Goal: Task Accomplishment & Management: Manage account settings

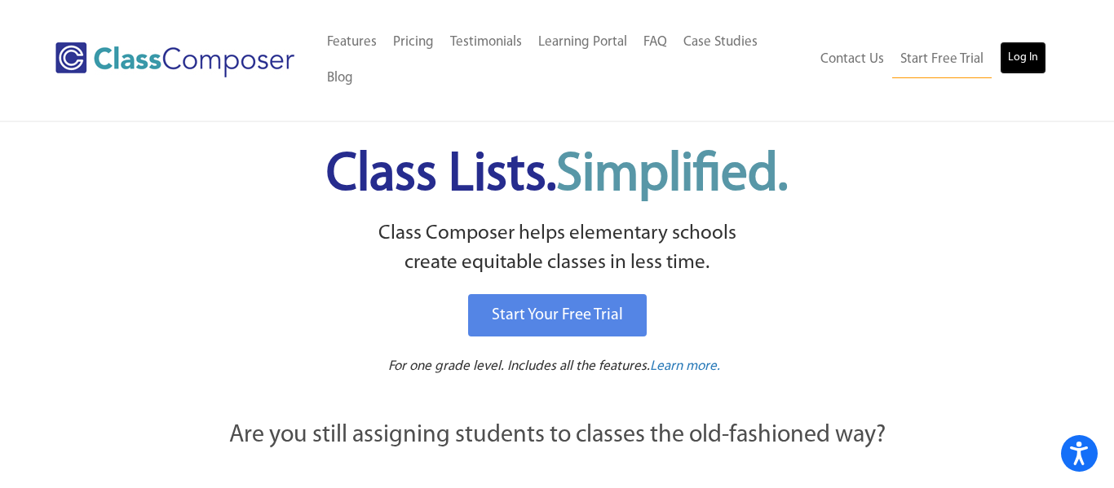
click at [1031, 42] on link "Log In" at bounding box center [1023, 58] width 46 height 33
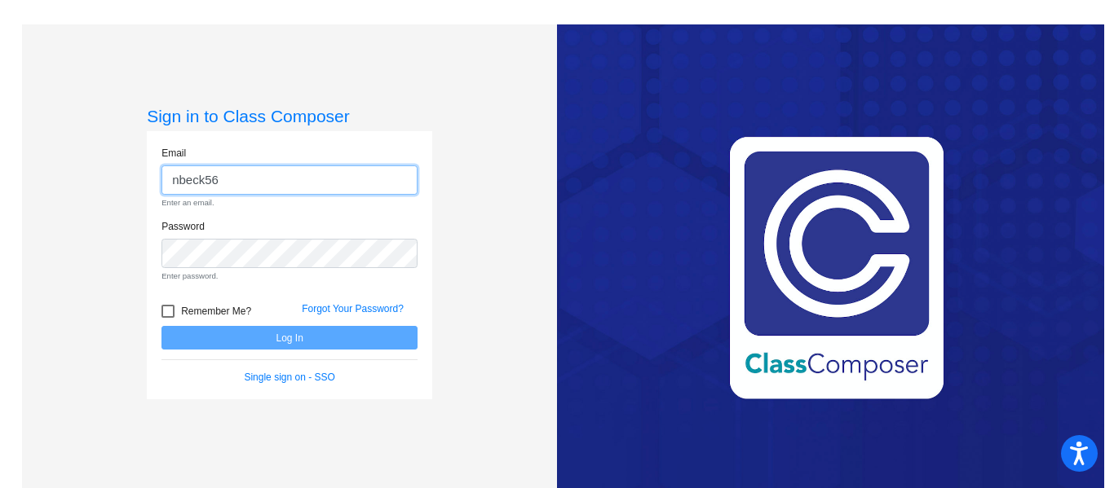
click at [258, 170] on input "nbeck56" at bounding box center [289, 180] width 256 height 30
type input "[PERSON_NAME][EMAIL_ADDRESS][DOMAIN_NAME]"
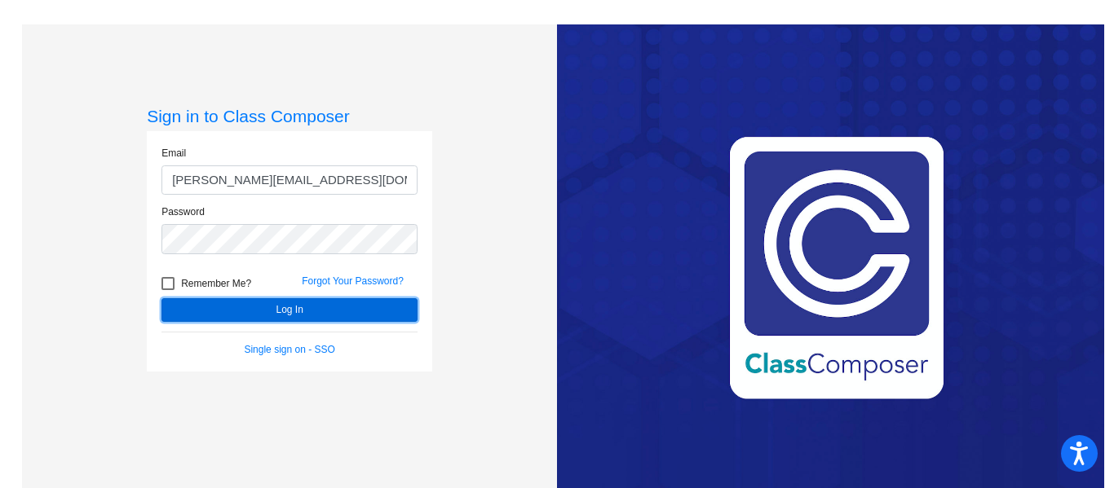
click at [267, 313] on button "Log In" at bounding box center [289, 310] width 256 height 24
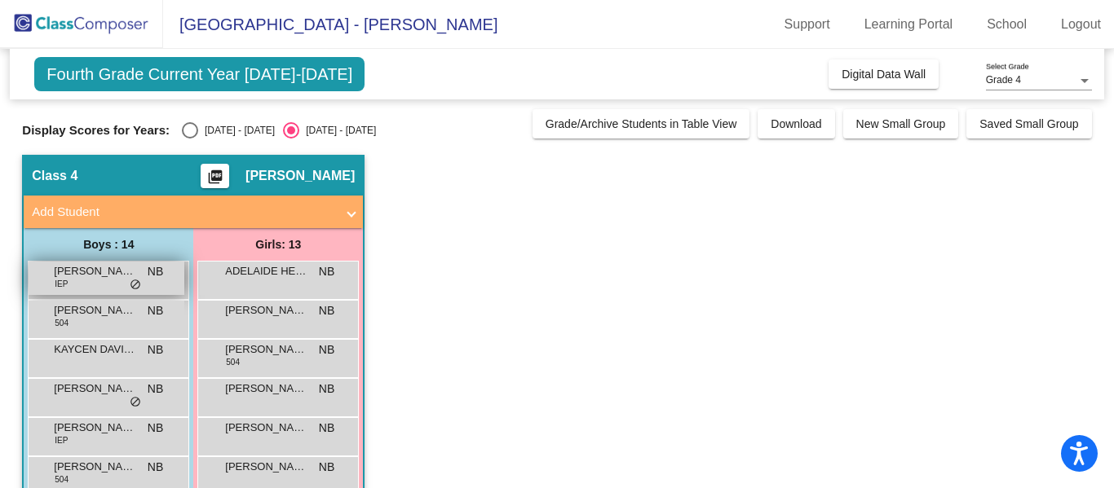
click at [117, 272] on span "[PERSON_NAME]" at bounding box center [95, 271] width 82 height 16
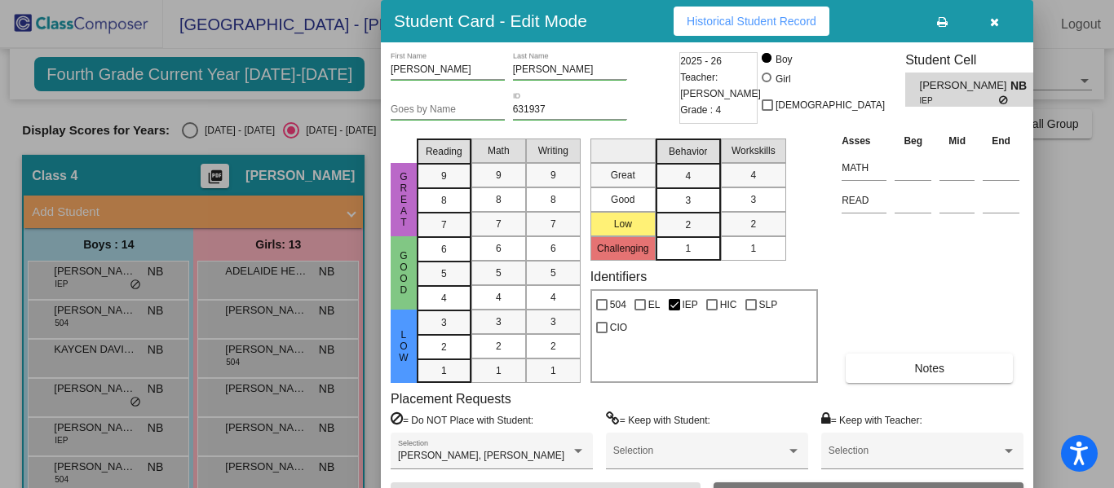
click at [97, 310] on div at bounding box center [557, 244] width 1114 height 488
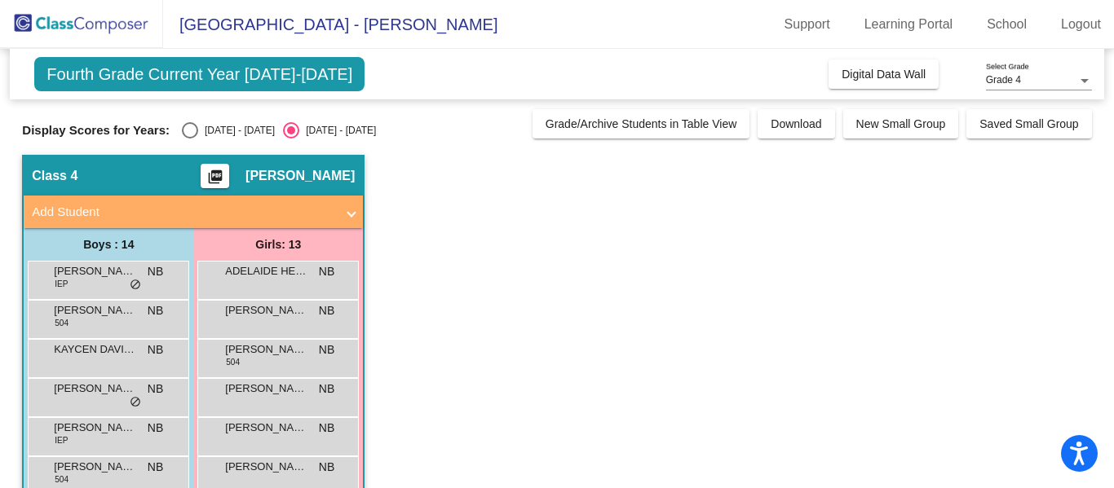
click at [97, 310] on span "[PERSON_NAME]" at bounding box center [95, 310] width 82 height 16
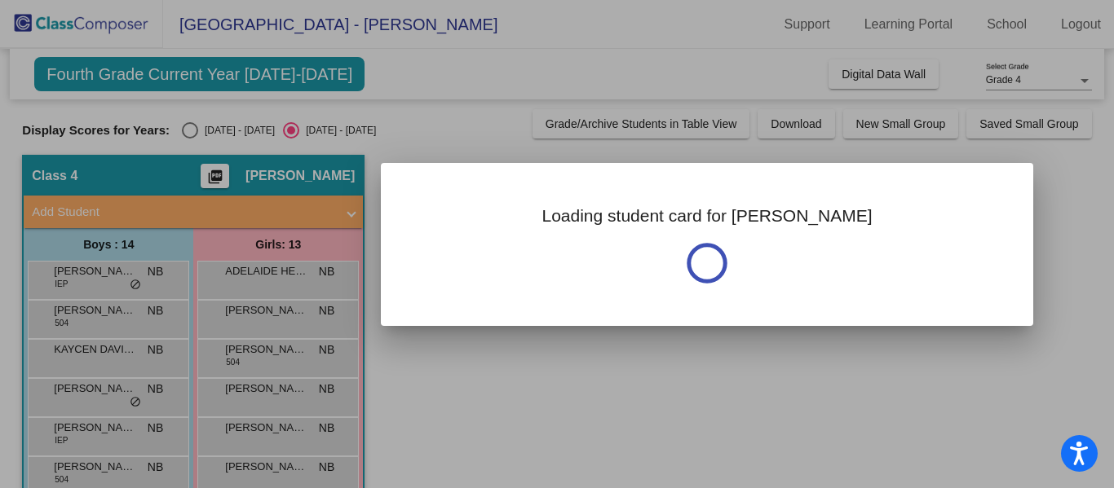
click at [97, 310] on div at bounding box center [557, 244] width 1114 height 488
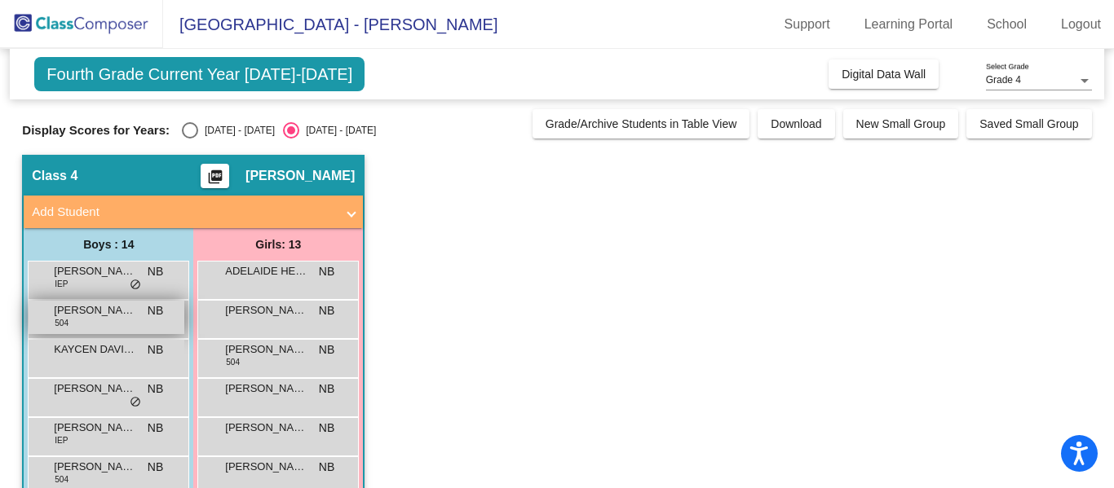
click at [97, 308] on span "[PERSON_NAME]" at bounding box center [95, 310] width 82 height 16
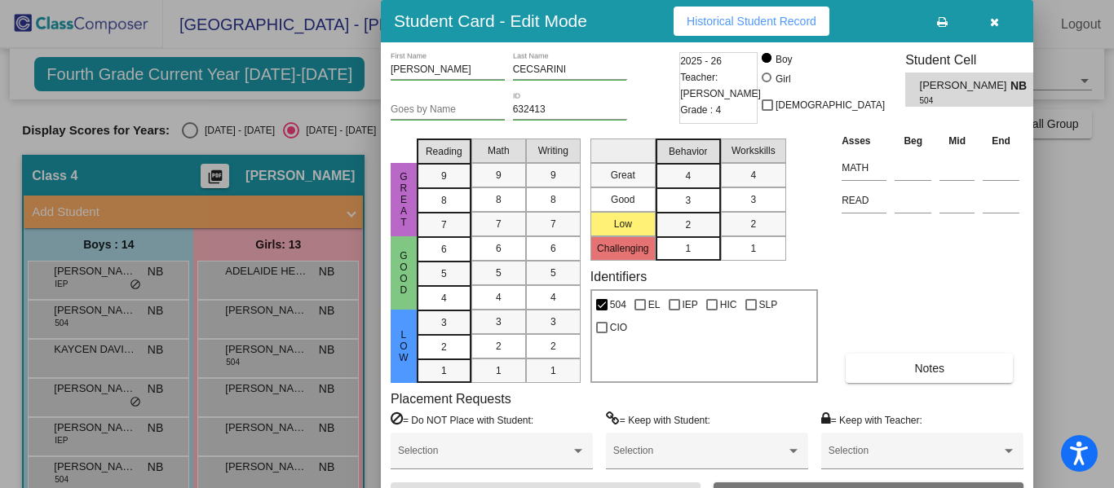
click at [101, 352] on div at bounding box center [557, 244] width 1114 height 488
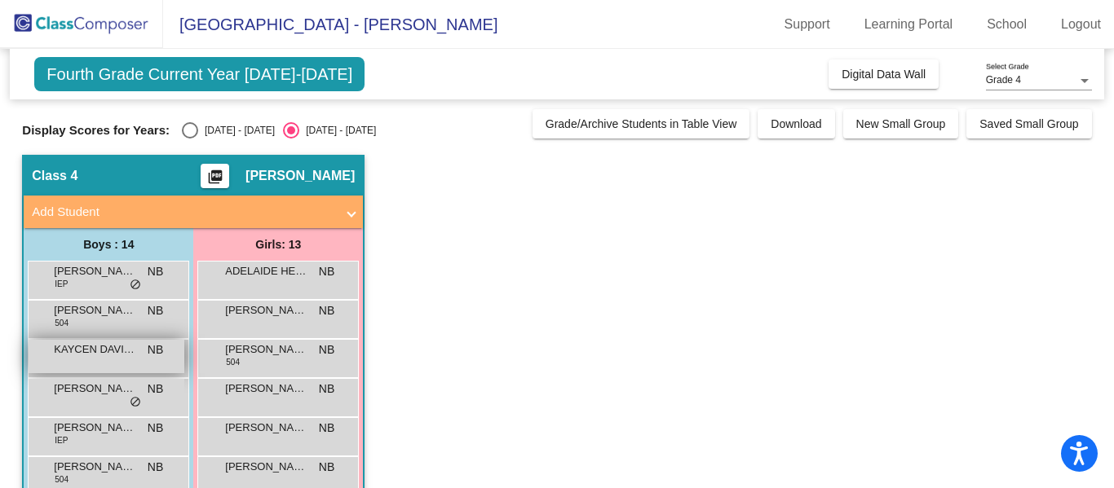
click at [113, 351] on span "KAYCEN DAVIDSON" at bounding box center [95, 350] width 82 height 16
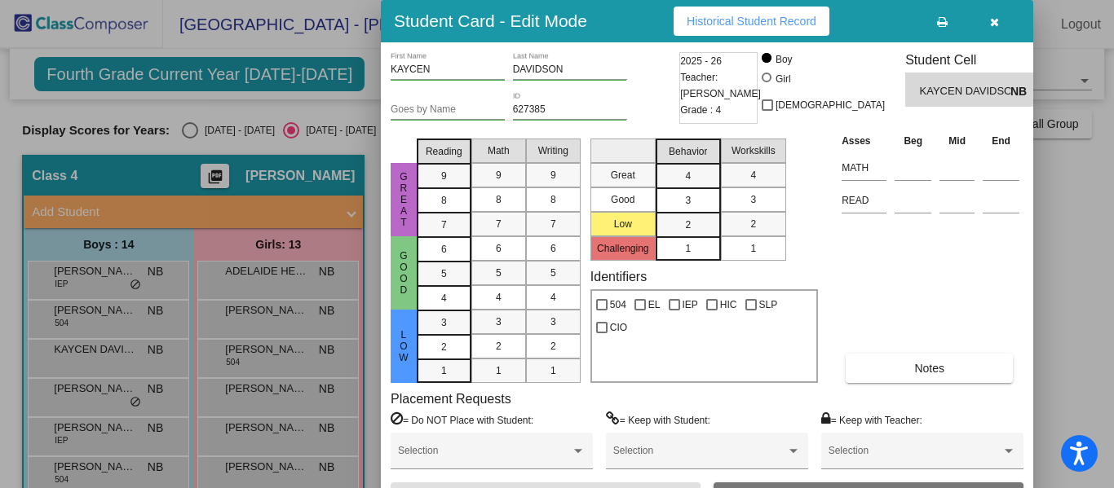
click at [96, 431] on div at bounding box center [557, 244] width 1114 height 488
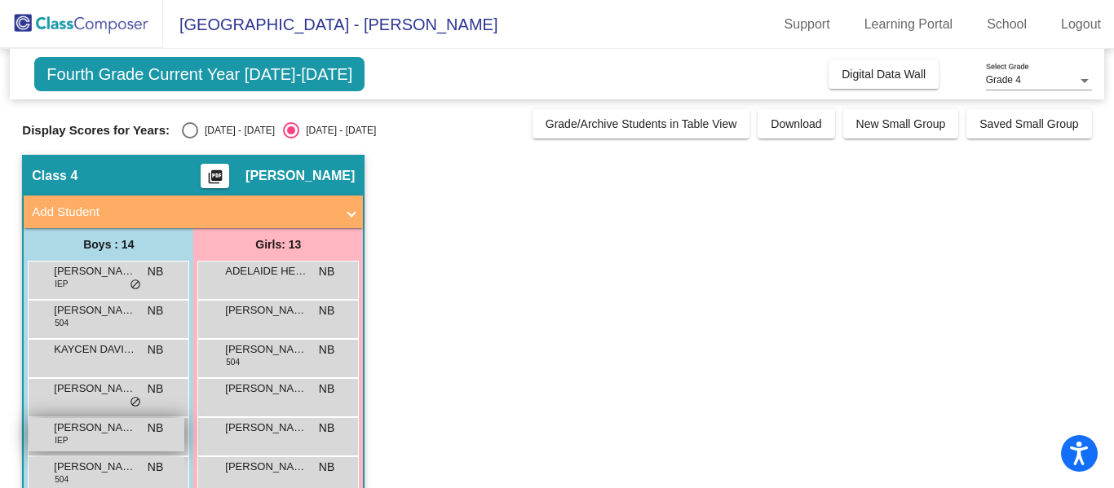
click at [98, 424] on span "[PERSON_NAME]" at bounding box center [95, 428] width 82 height 16
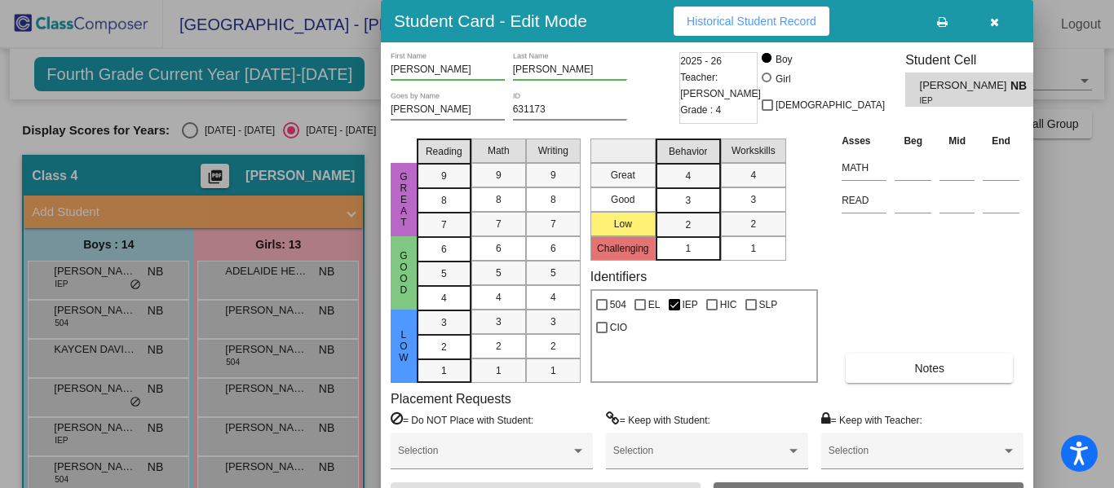
click at [124, 437] on div at bounding box center [557, 244] width 1114 height 488
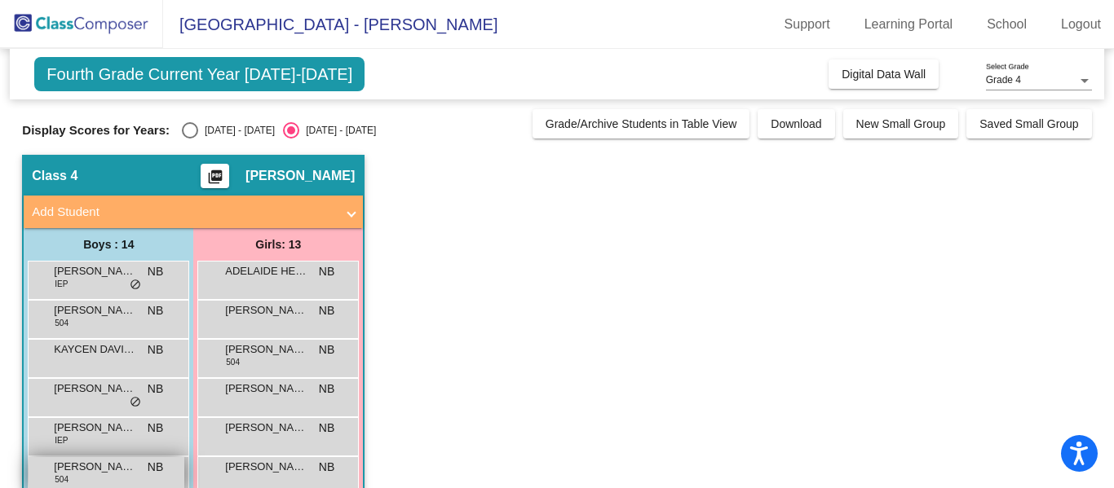
click at [112, 466] on span "[PERSON_NAME]" at bounding box center [95, 467] width 82 height 16
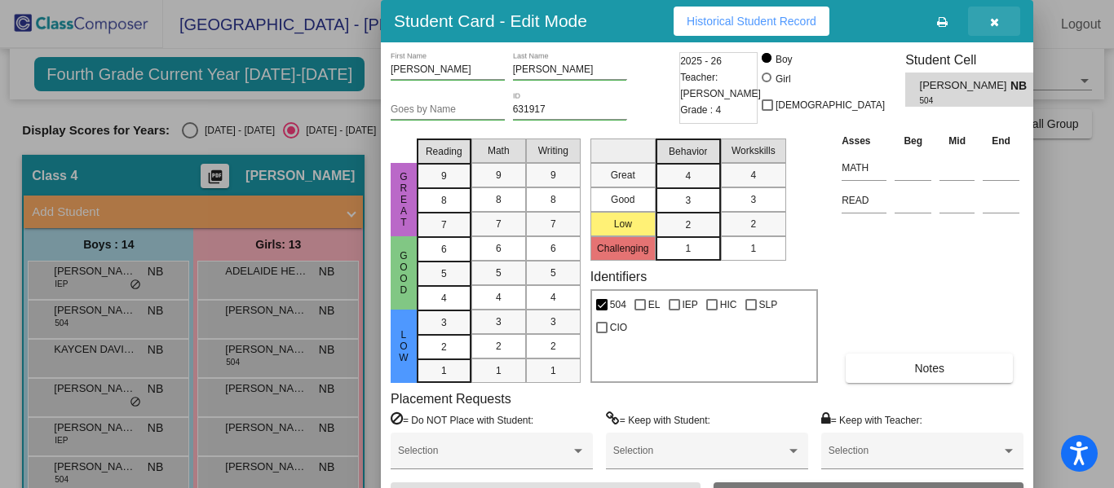
click at [995, 24] on icon "button" at bounding box center [994, 21] width 9 height 11
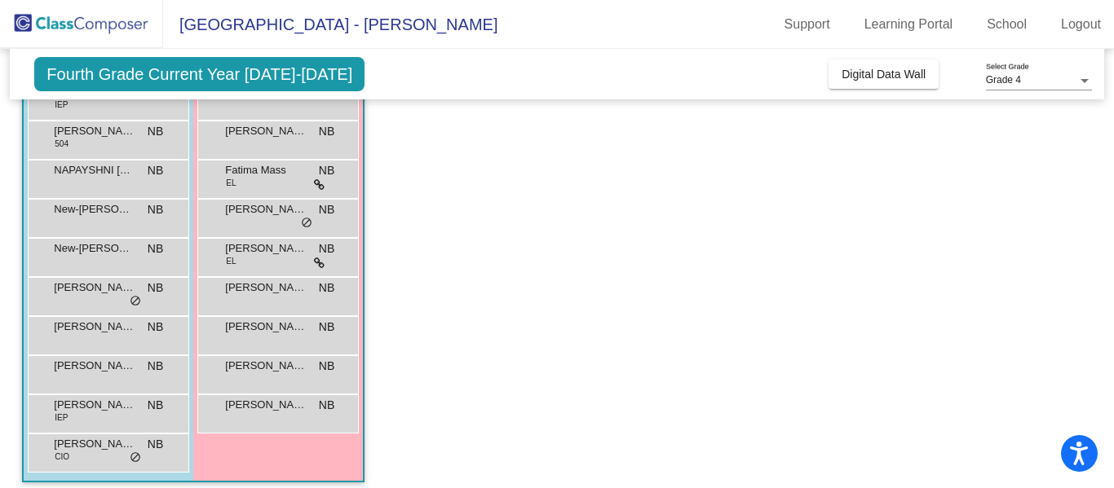
scroll to position [338, 0]
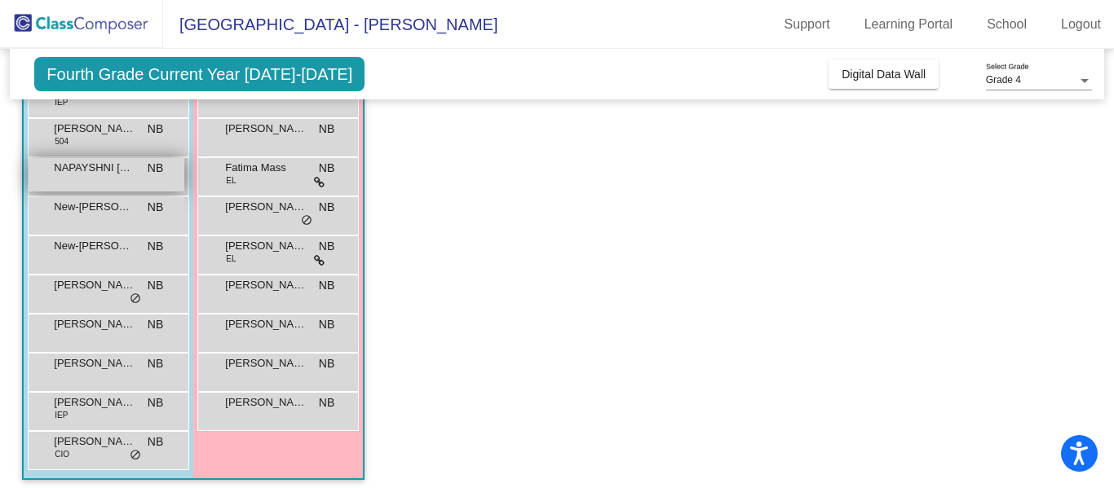
click at [112, 168] on span "NAPAYSHNI [PERSON_NAME]" at bounding box center [95, 168] width 82 height 16
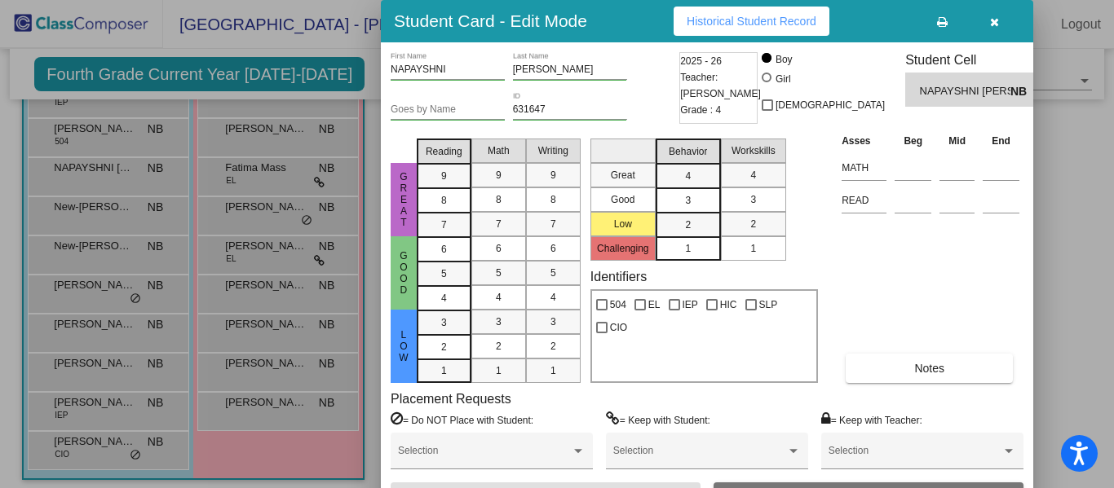
click at [86, 207] on div at bounding box center [557, 244] width 1114 height 488
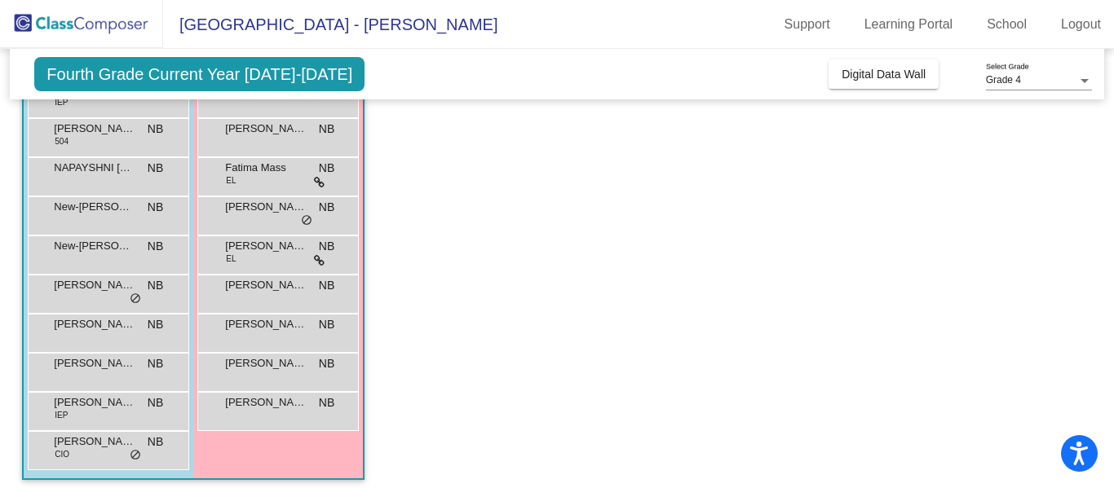
click at [86, 207] on span "New-[PERSON_NAME]" at bounding box center [95, 207] width 82 height 16
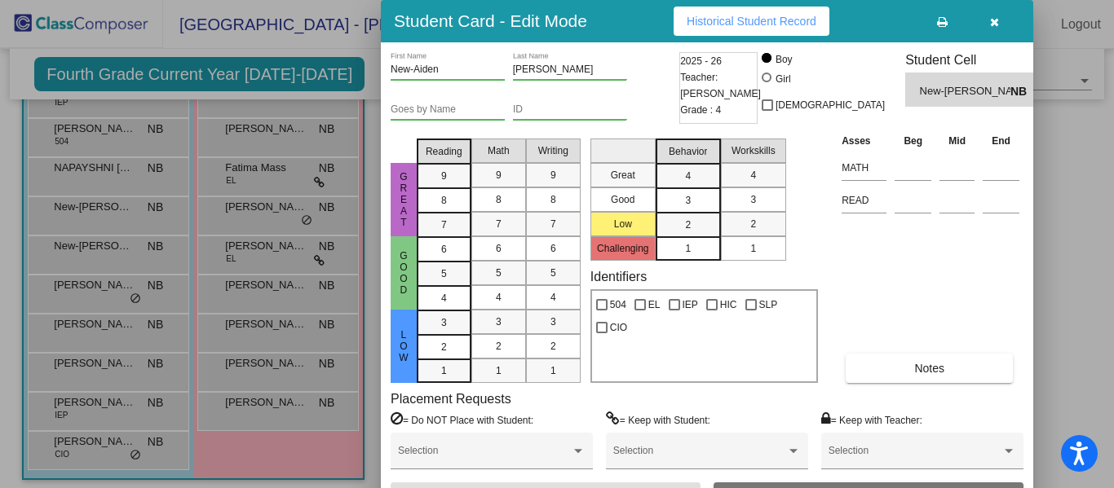
click at [113, 249] on div at bounding box center [557, 244] width 1114 height 488
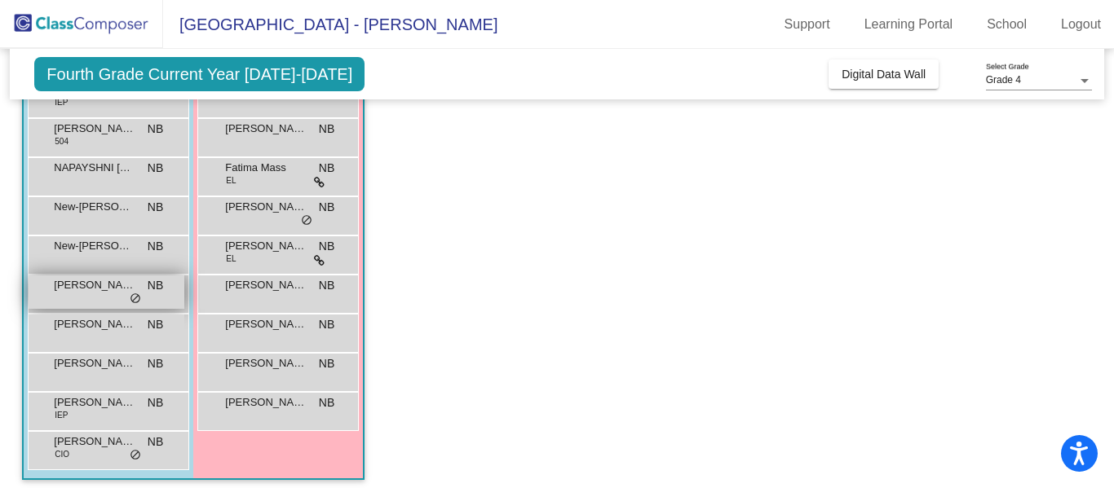
click at [98, 284] on span "[PERSON_NAME]" at bounding box center [95, 285] width 82 height 16
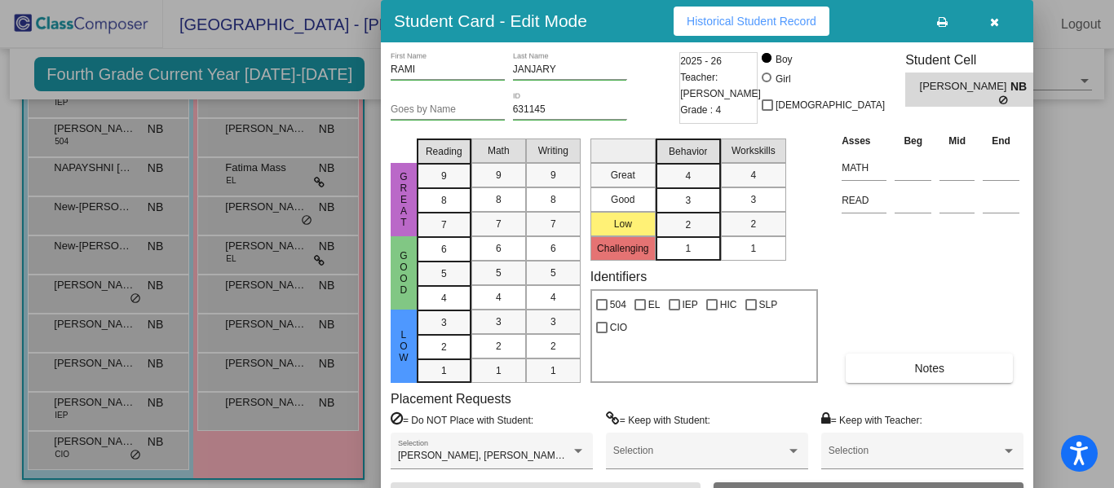
click at [96, 366] on div at bounding box center [557, 244] width 1114 height 488
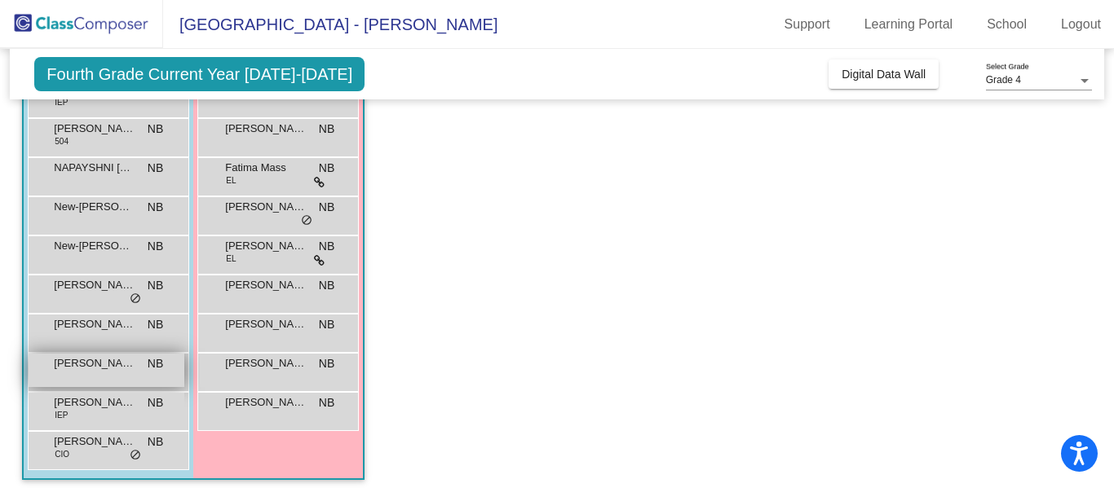
click at [101, 360] on span "[PERSON_NAME]" at bounding box center [95, 363] width 82 height 16
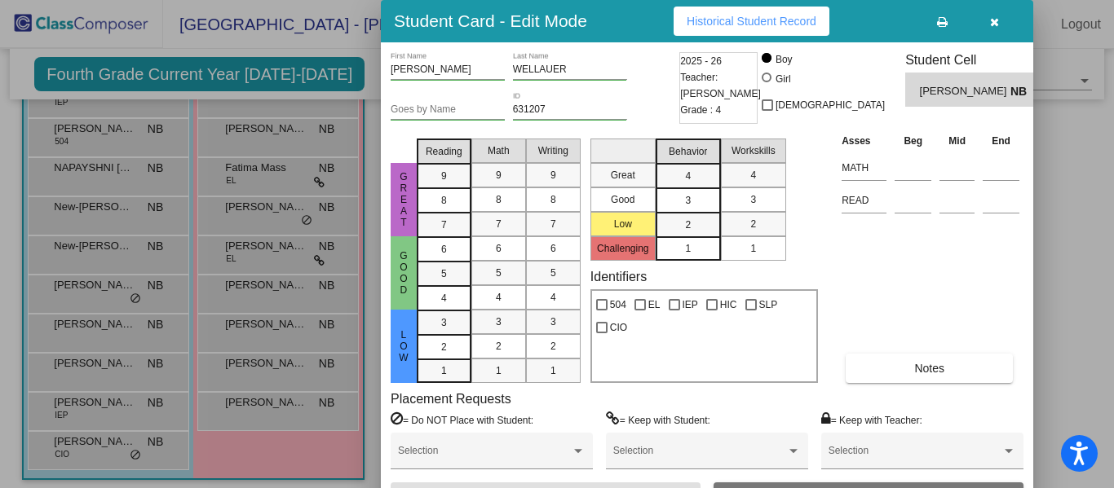
click at [99, 404] on div at bounding box center [557, 244] width 1114 height 488
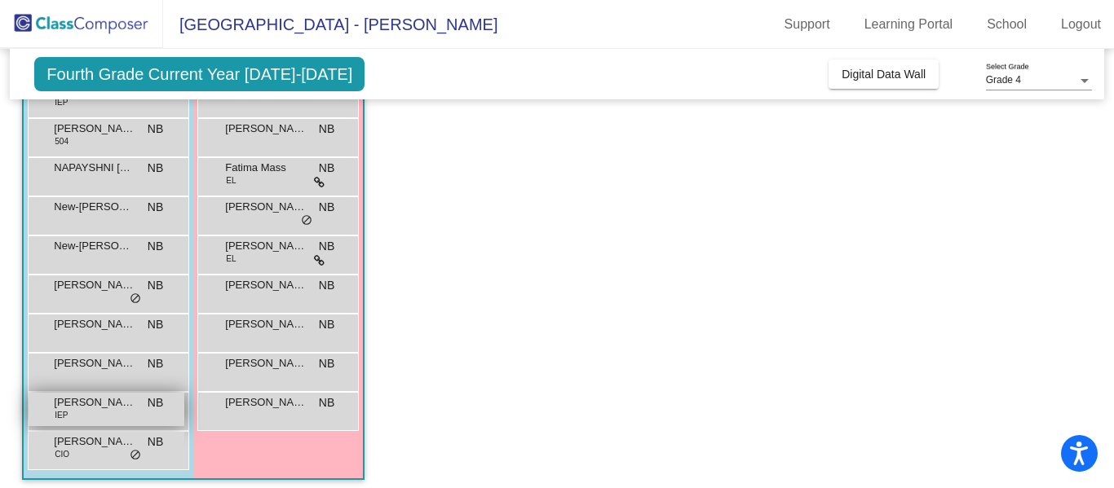
click at [99, 402] on span "[PERSON_NAME]" at bounding box center [95, 403] width 82 height 16
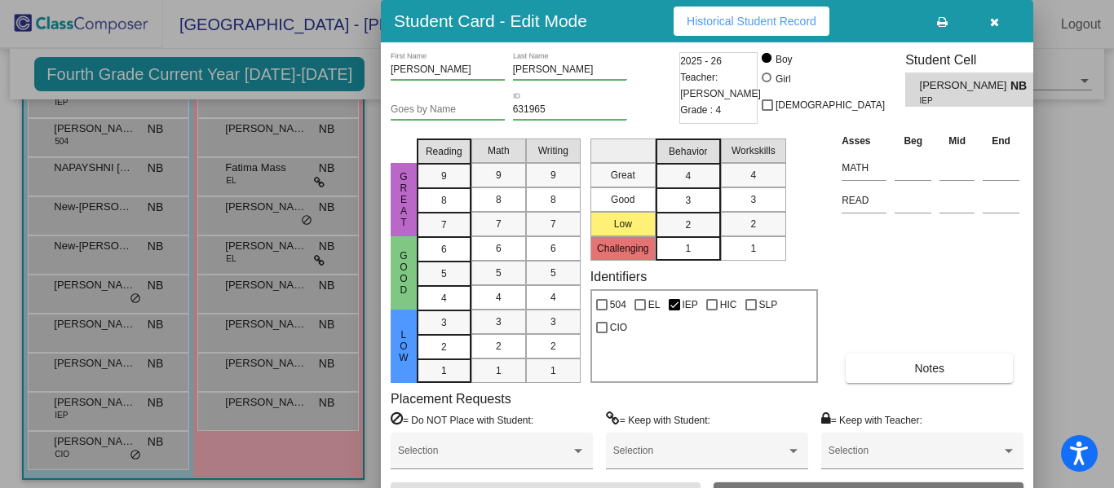
click at [102, 444] on div at bounding box center [557, 244] width 1114 height 488
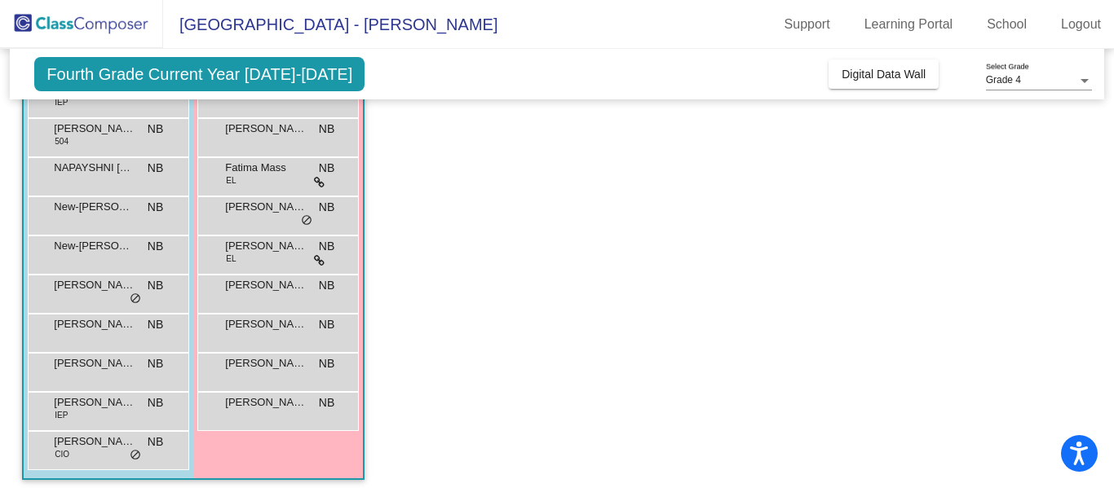
click at [102, 444] on span "[PERSON_NAME]" at bounding box center [95, 442] width 82 height 16
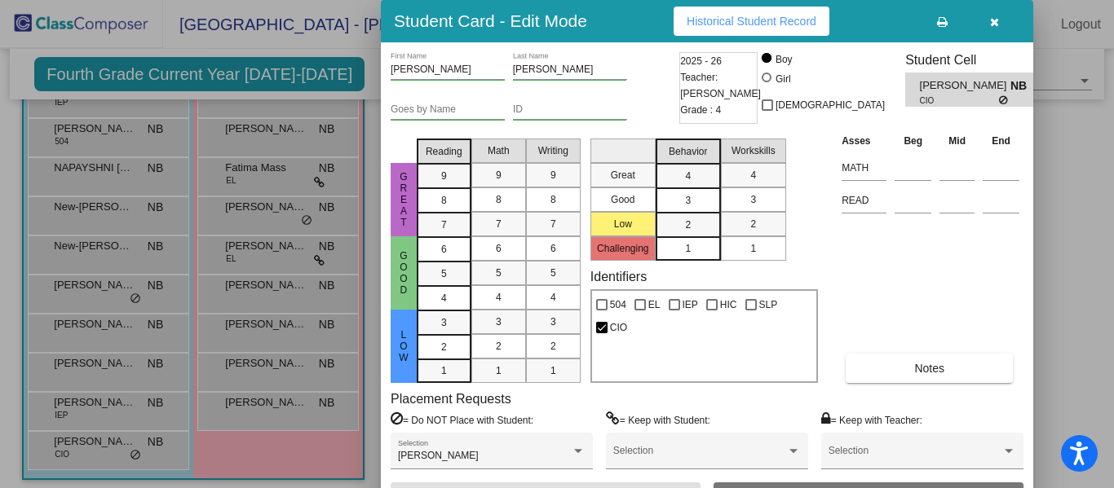
click at [290, 403] on div at bounding box center [557, 244] width 1114 height 488
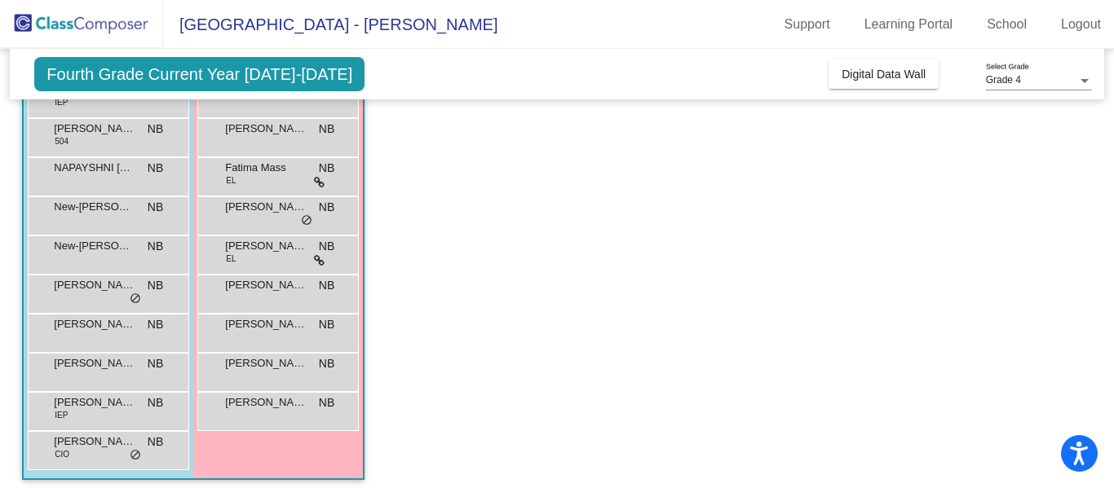
click at [290, 403] on span "[PERSON_NAME]" at bounding box center [266, 403] width 82 height 16
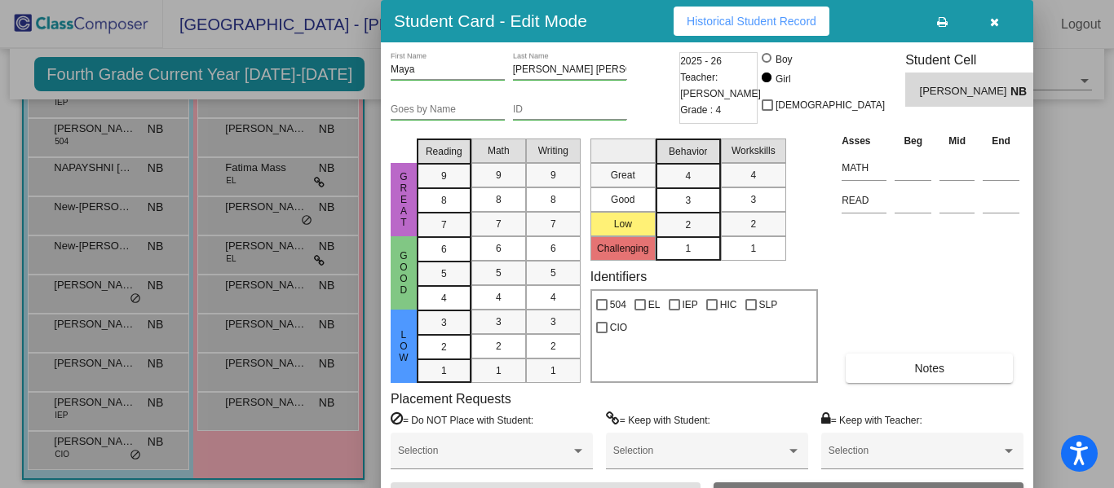
click at [288, 325] on div at bounding box center [557, 244] width 1114 height 488
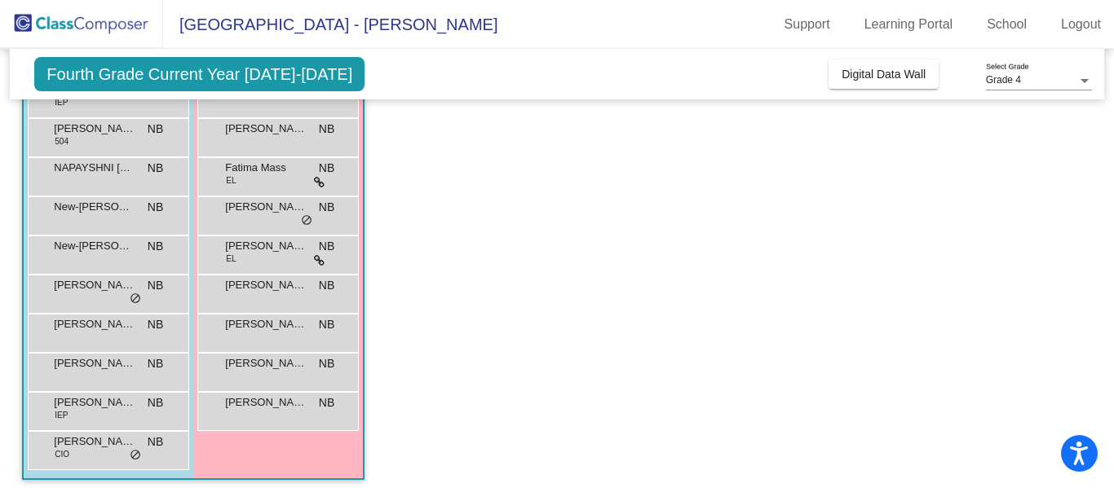
click at [288, 325] on span "[PERSON_NAME]" at bounding box center [266, 324] width 82 height 16
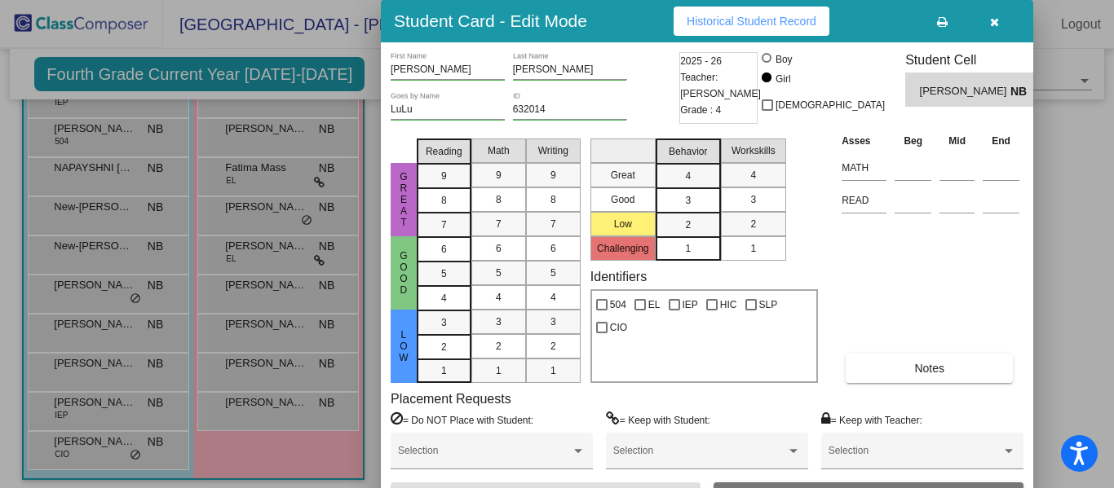
click at [271, 289] on div at bounding box center [557, 244] width 1114 height 488
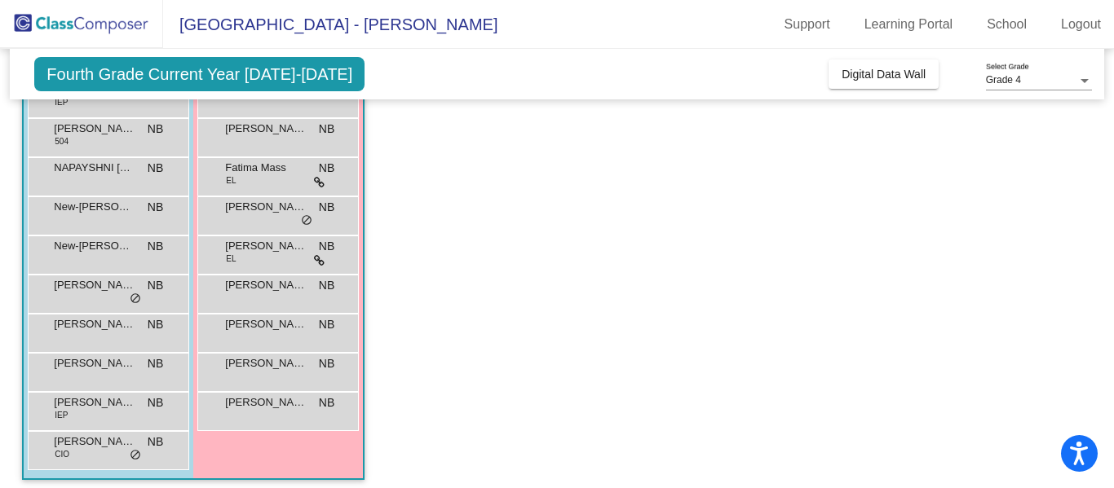
click at [271, 289] on span "[PERSON_NAME]" at bounding box center [266, 285] width 82 height 16
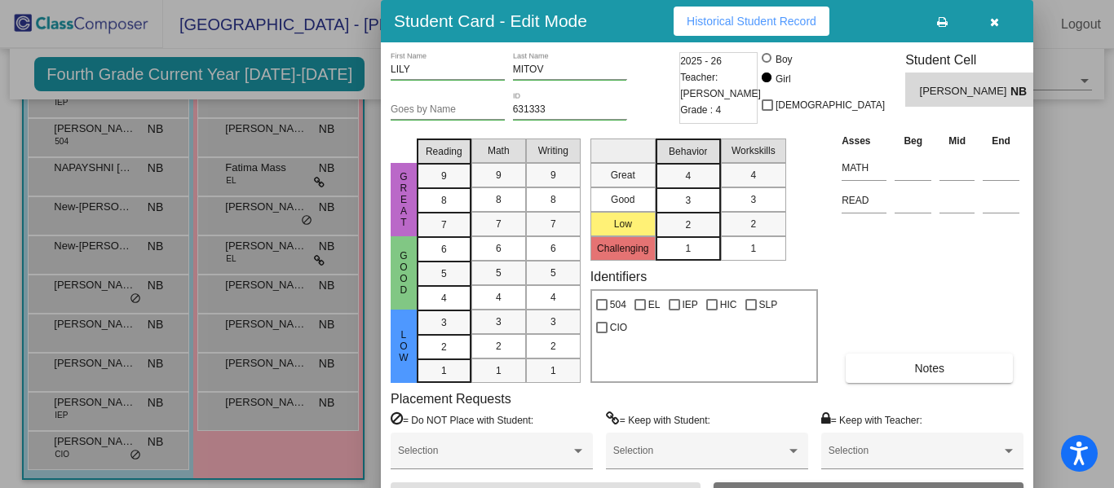
click at [275, 247] on div at bounding box center [557, 244] width 1114 height 488
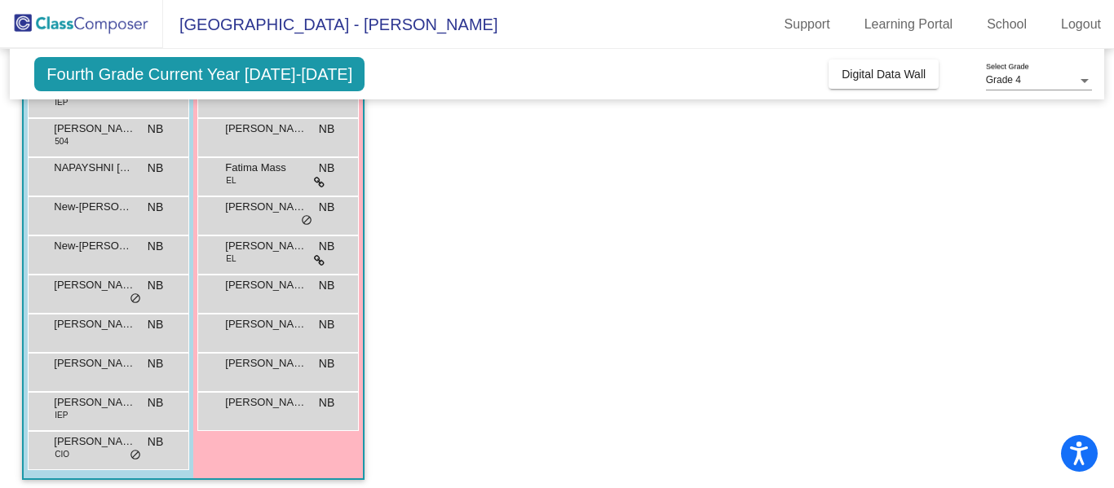
click at [275, 247] on span "[PERSON_NAME]" at bounding box center [266, 246] width 82 height 16
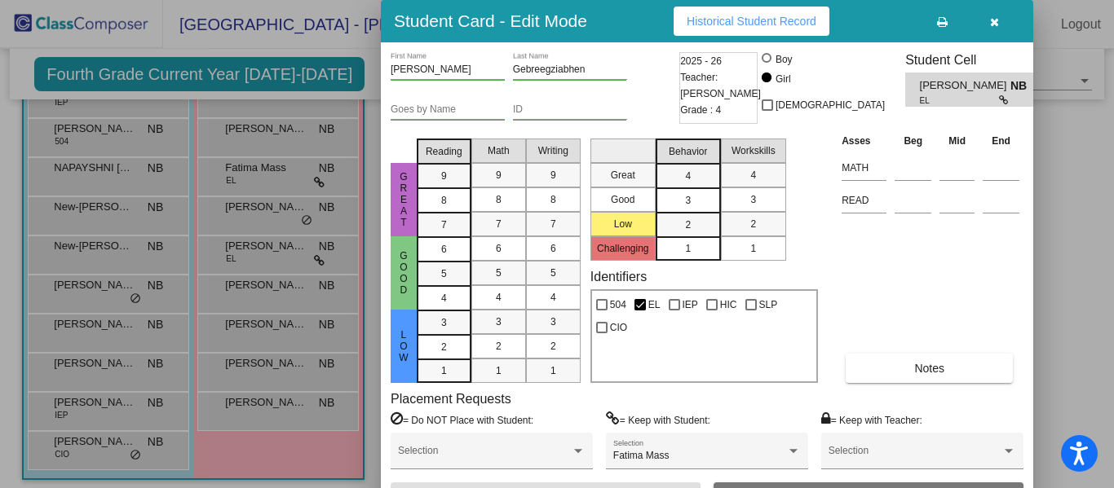
click at [273, 207] on div at bounding box center [557, 244] width 1114 height 488
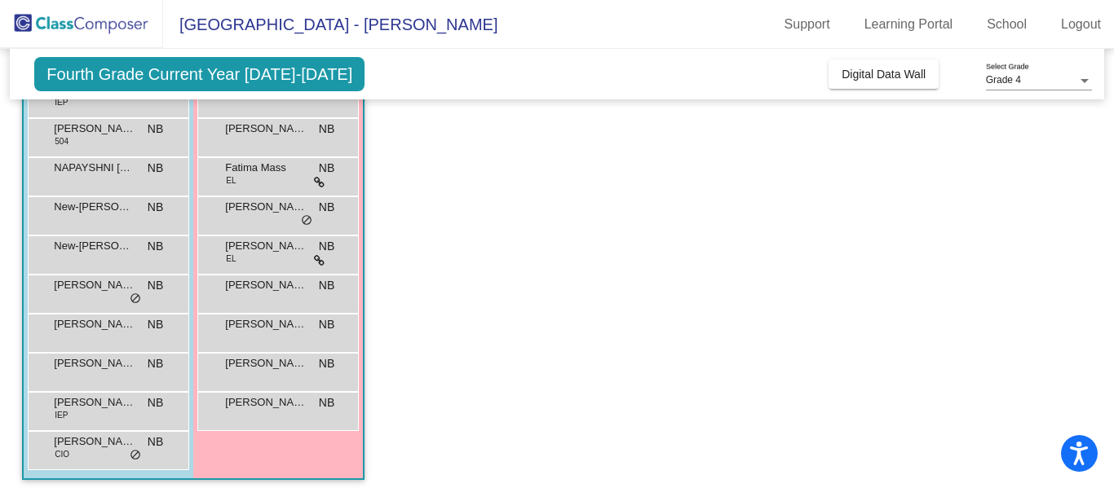
click at [273, 207] on span "[PERSON_NAME]" at bounding box center [266, 207] width 82 height 16
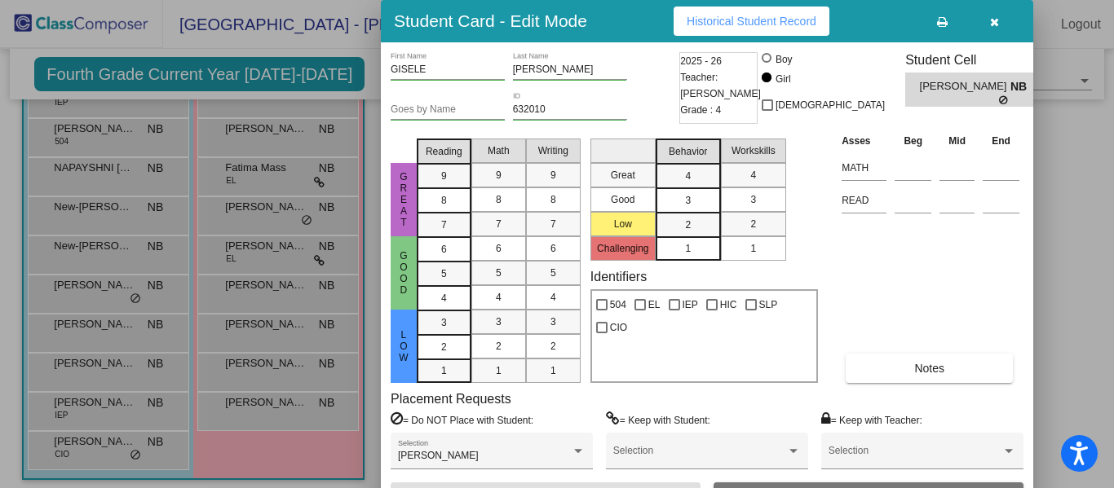
click at [279, 169] on div at bounding box center [557, 244] width 1114 height 488
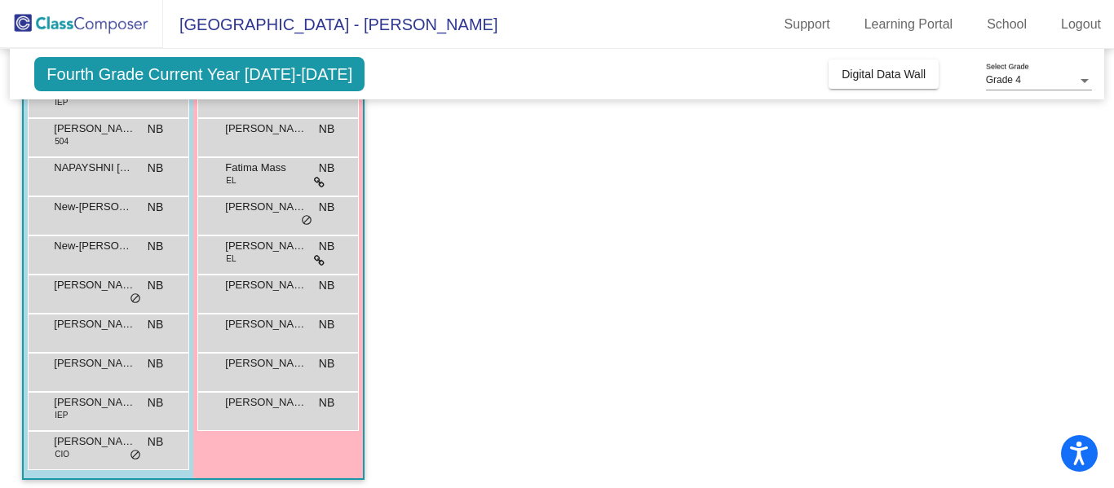
click at [279, 169] on span "Fatima Mass" at bounding box center [266, 168] width 82 height 16
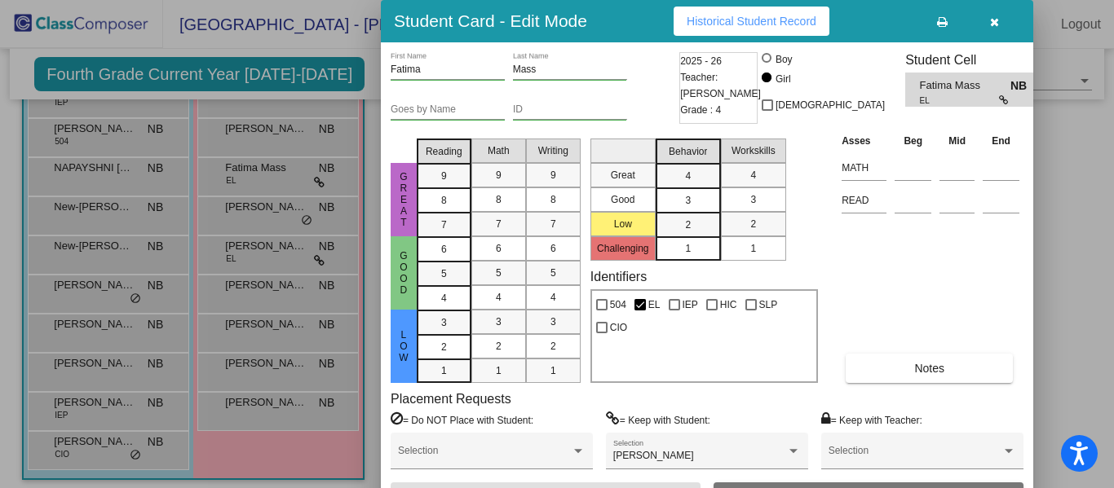
click at [283, 128] on div at bounding box center [557, 244] width 1114 height 488
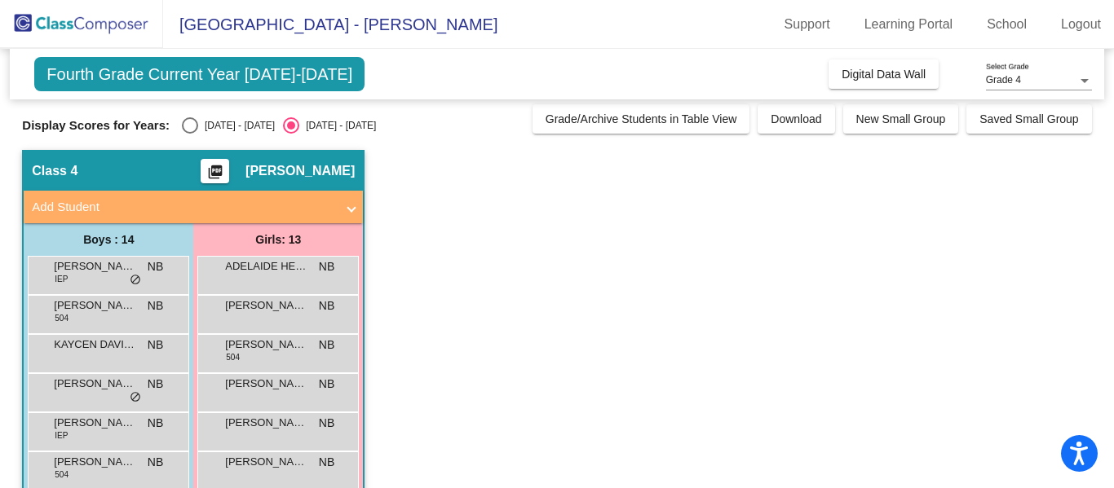
scroll to position [4, 0]
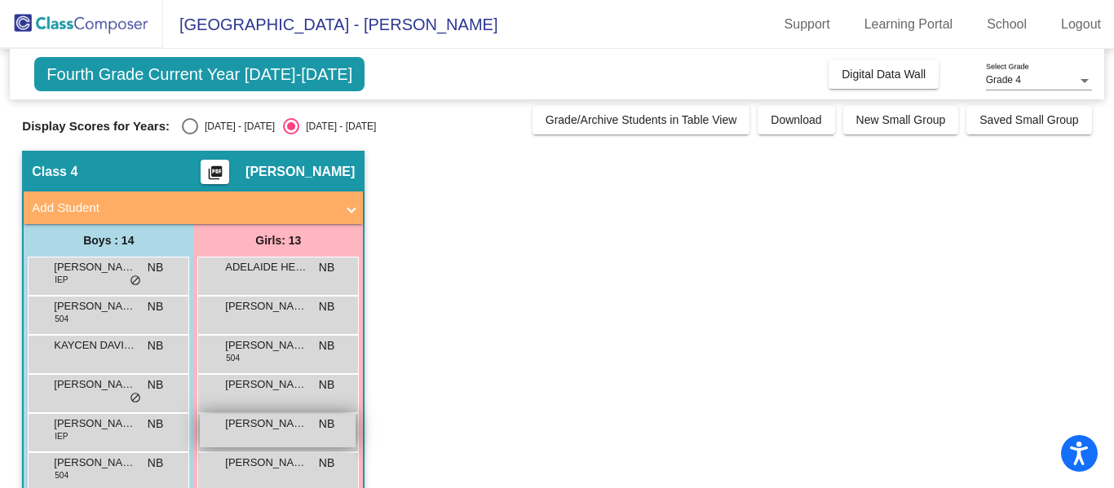
click at [270, 420] on span "[PERSON_NAME]" at bounding box center [266, 424] width 82 height 16
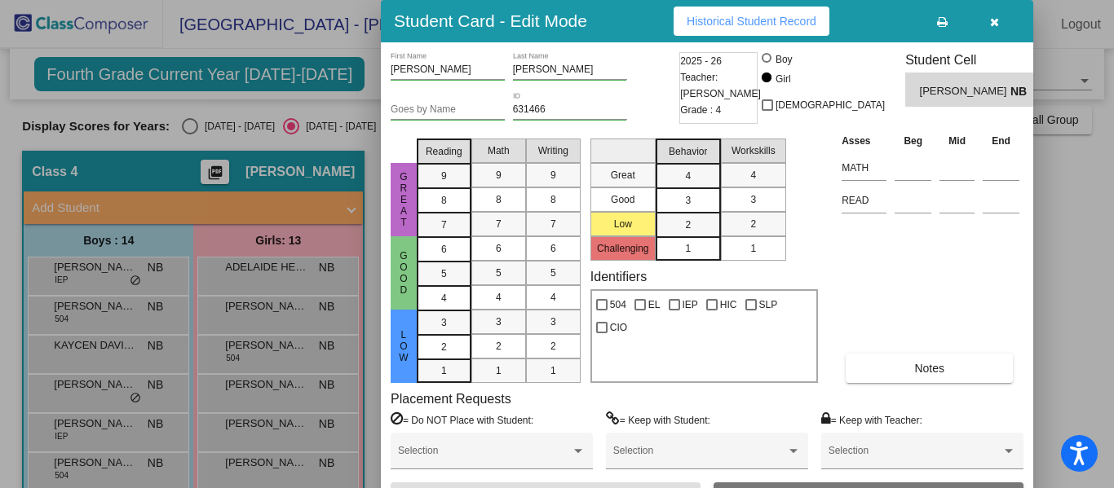
click at [260, 383] on div at bounding box center [557, 244] width 1114 height 488
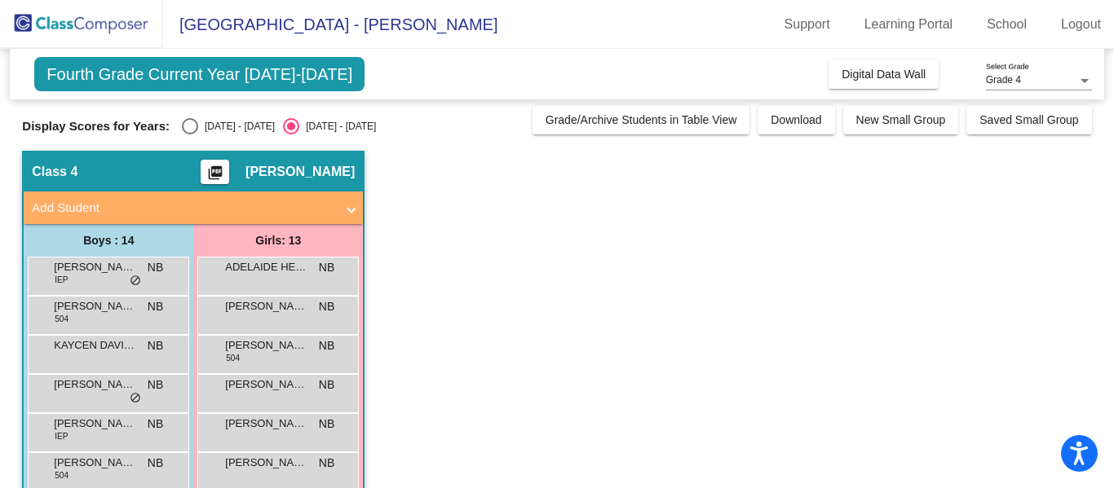
click at [260, 383] on span "[PERSON_NAME]" at bounding box center [266, 385] width 82 height 16
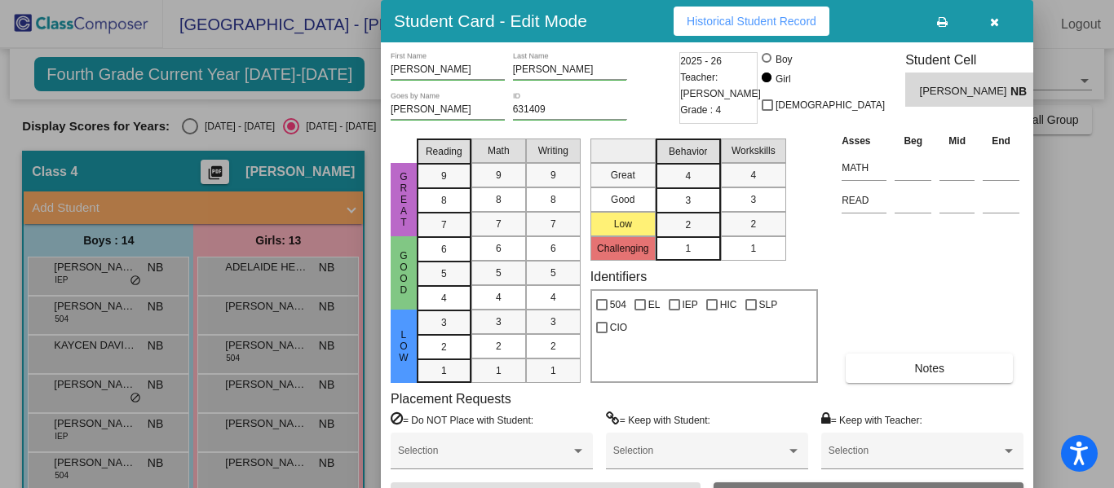
click at [254, 346] on div at bounding box center [557, 244] width 1114 height 488
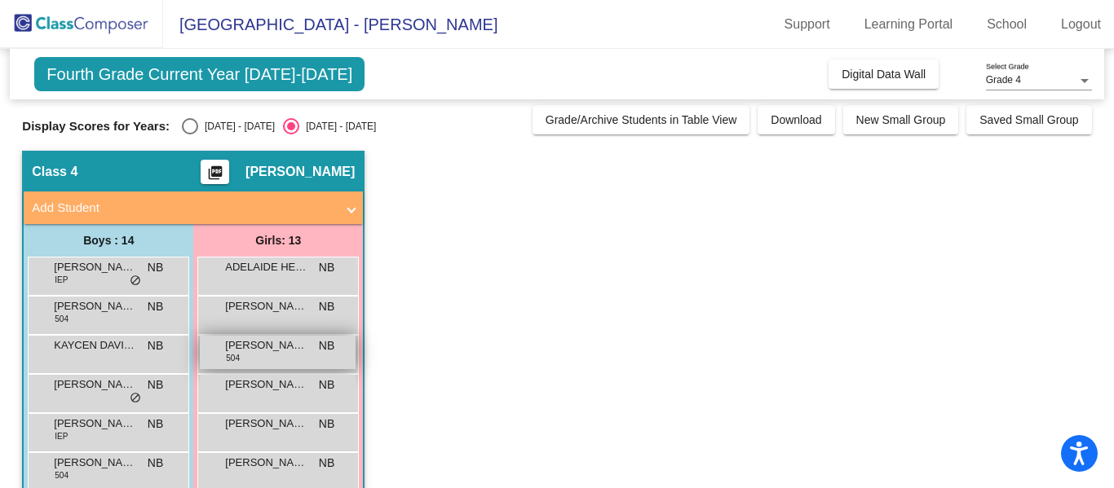
click at [254, 346] on span "[PERSON_NAME]" at bounding box center [266, 346] width 82 height 16
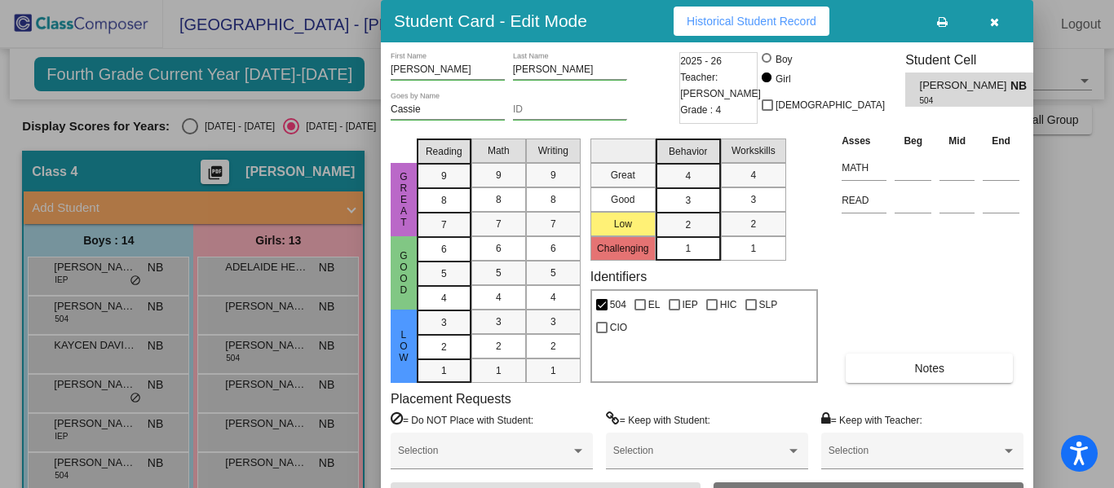
click at [995, 24] on icon "button" at bounding box center [994, 21] width 9 height 11
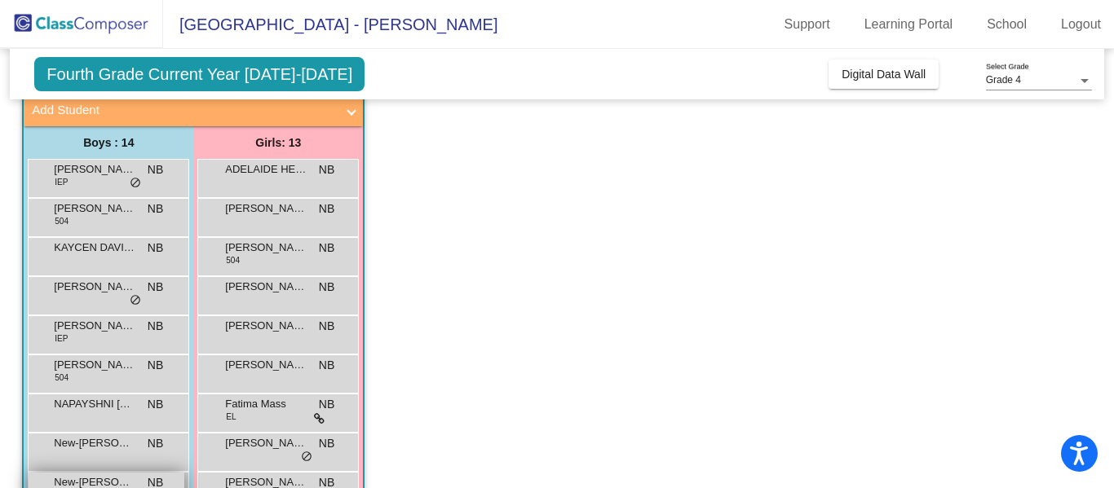
scroll to position [105, 0]
